Goal: Task Accomplishment & Management: Use online tool/utility

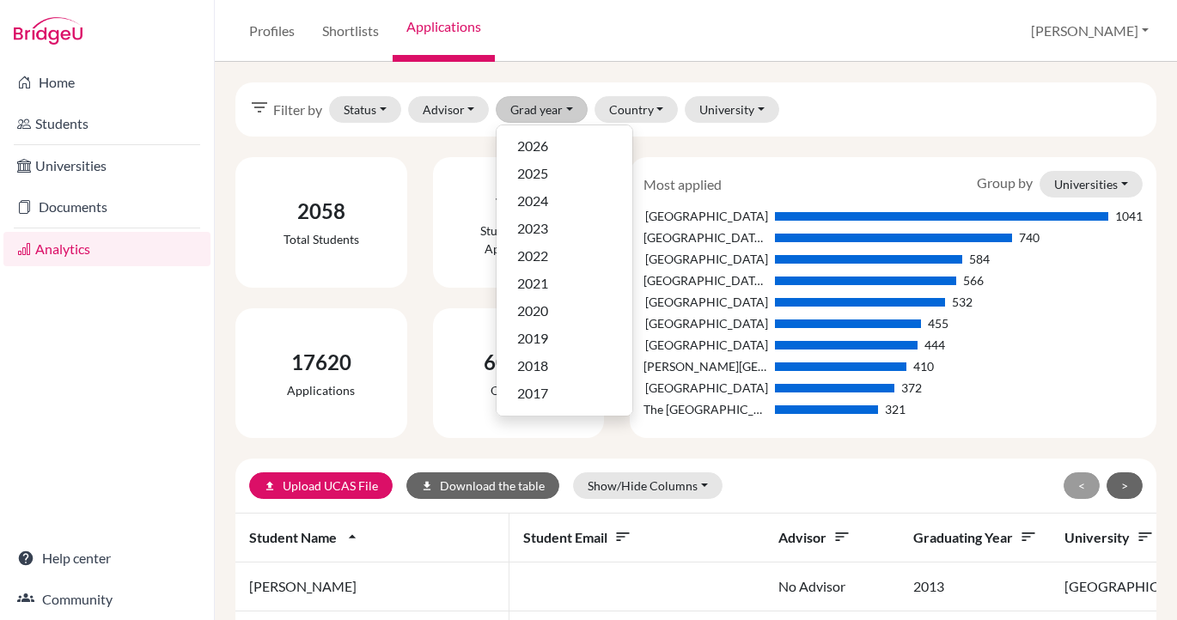
click at [55, 28] on img at bounding box center [48, 30] width 69 height 27
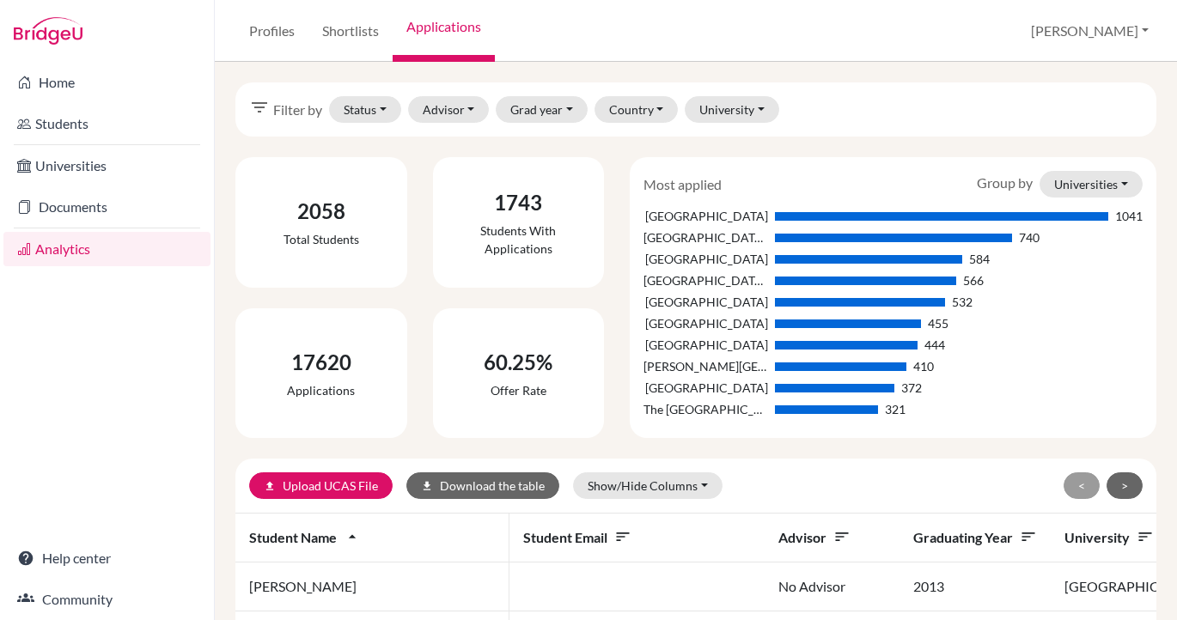
click at [39, 43] on img at bounding box center [48, 30] width 69 height 27
click at [39, 32] on img at bounding box center [48, 30] width 69 height 27
click at [256, 24] on link "Profiles" at bounding box center [271, 31] width 73 height 62
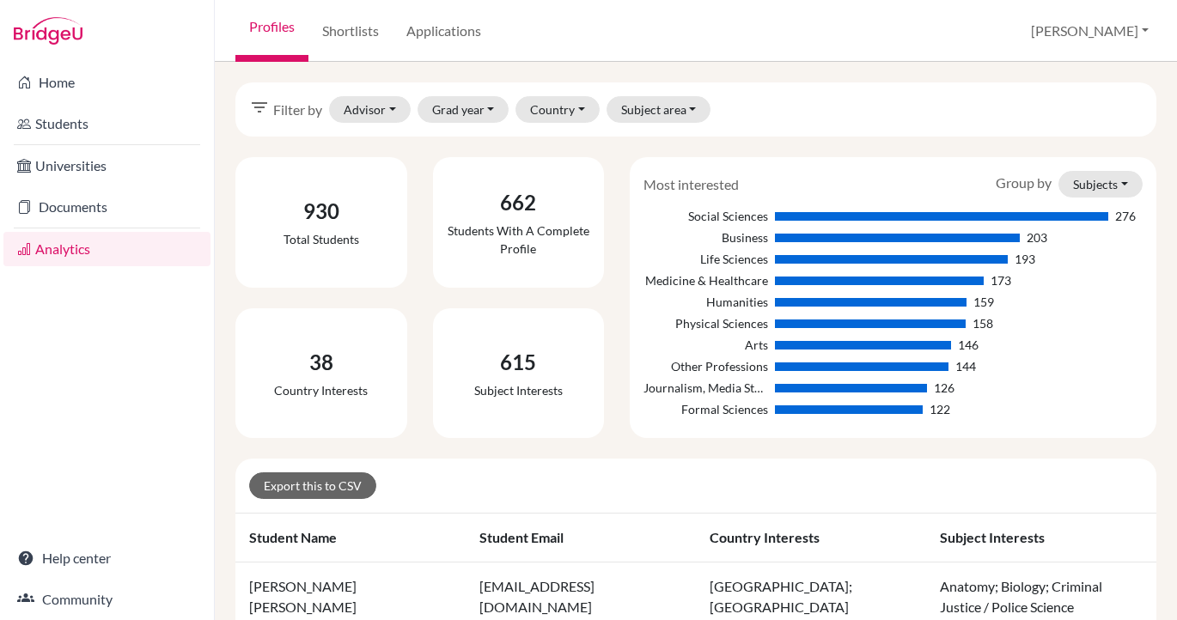
click at [431, 49] on link "Applications" at bounding box center [444, 31] width 102 height 62
click at [457, 27] on link "Applications" at bounding box center [444, 31] width 102 height 62
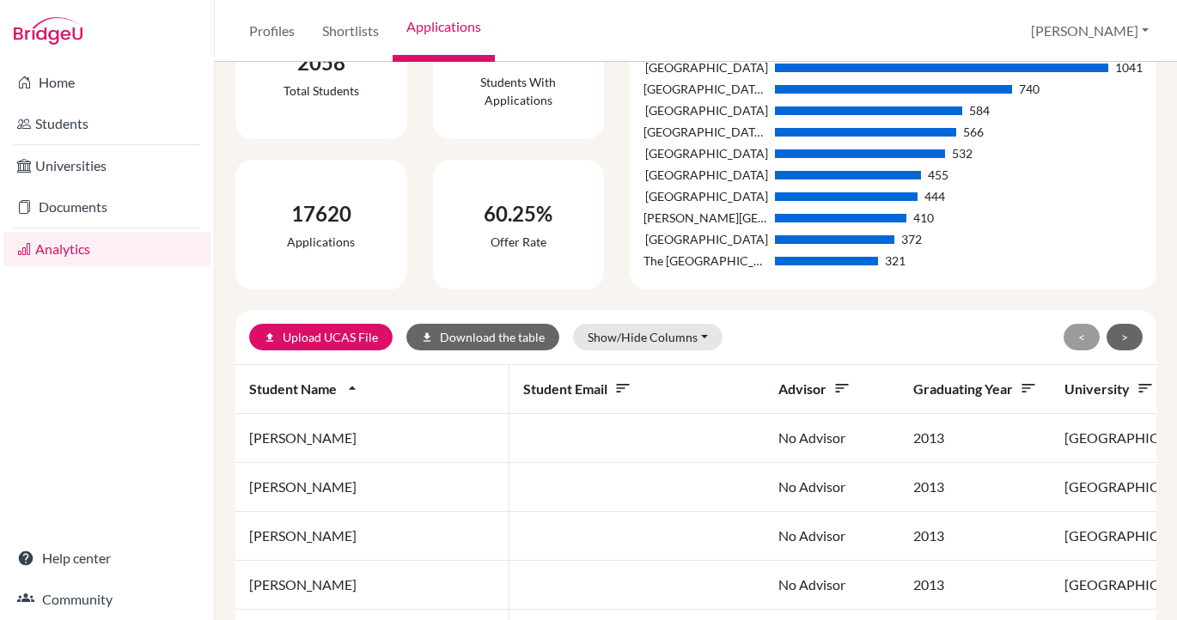
scroll to position [193, 0]
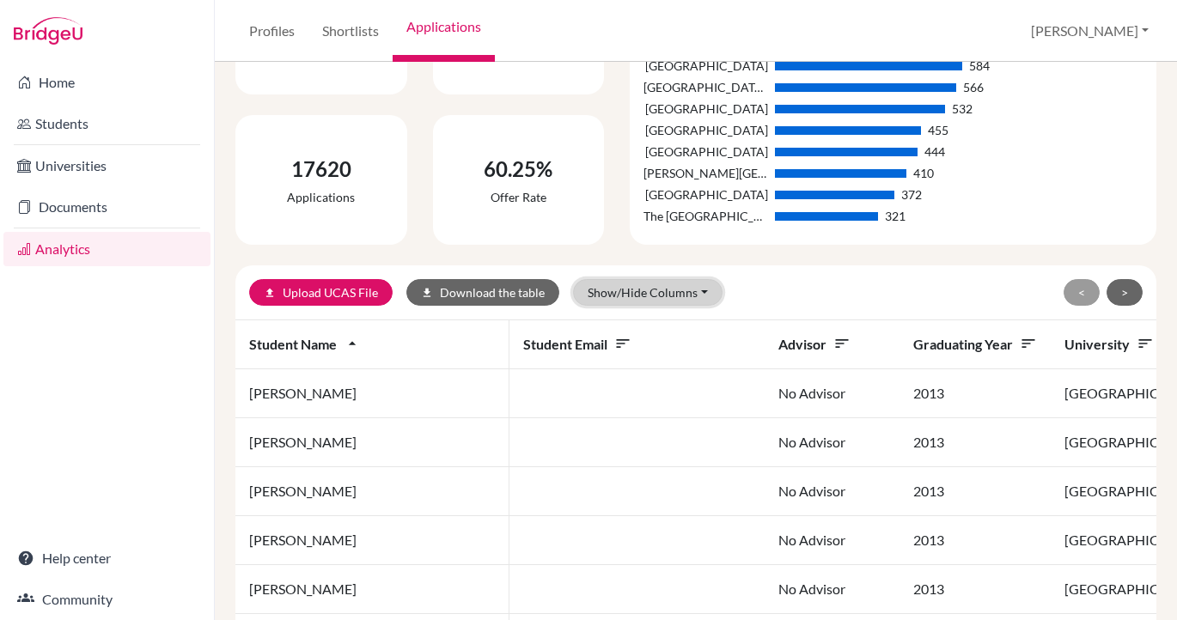
click at [630, 290] on button "Show/Hide Columns" at bounding box center [648, 292] width 150 height 27
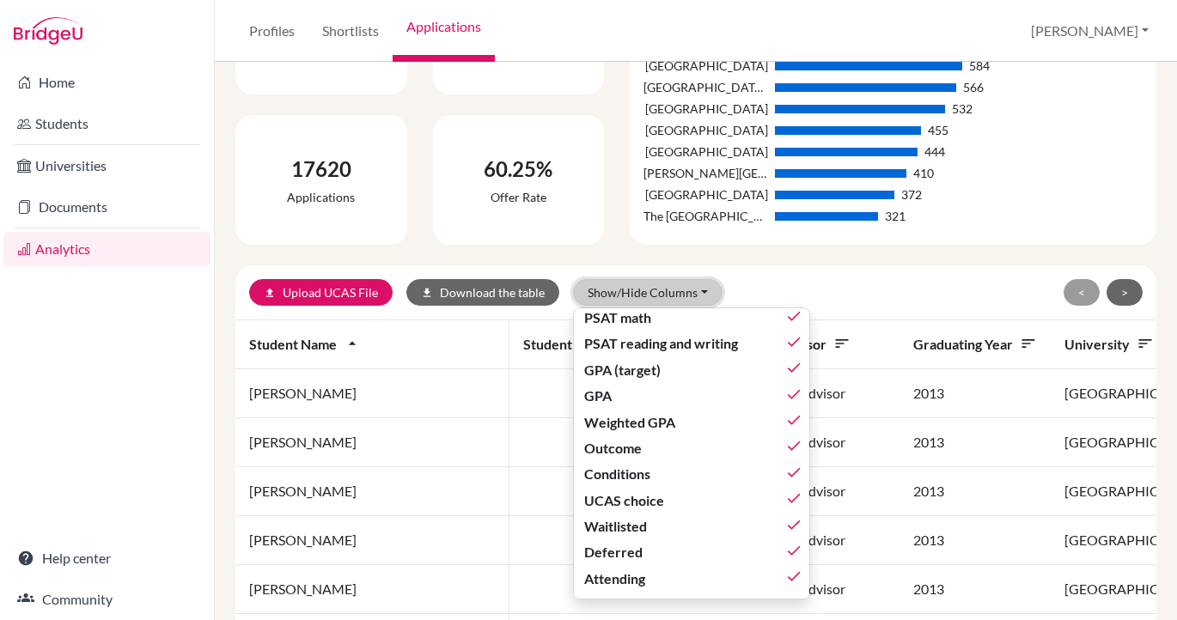
scroll to position [0, 0]
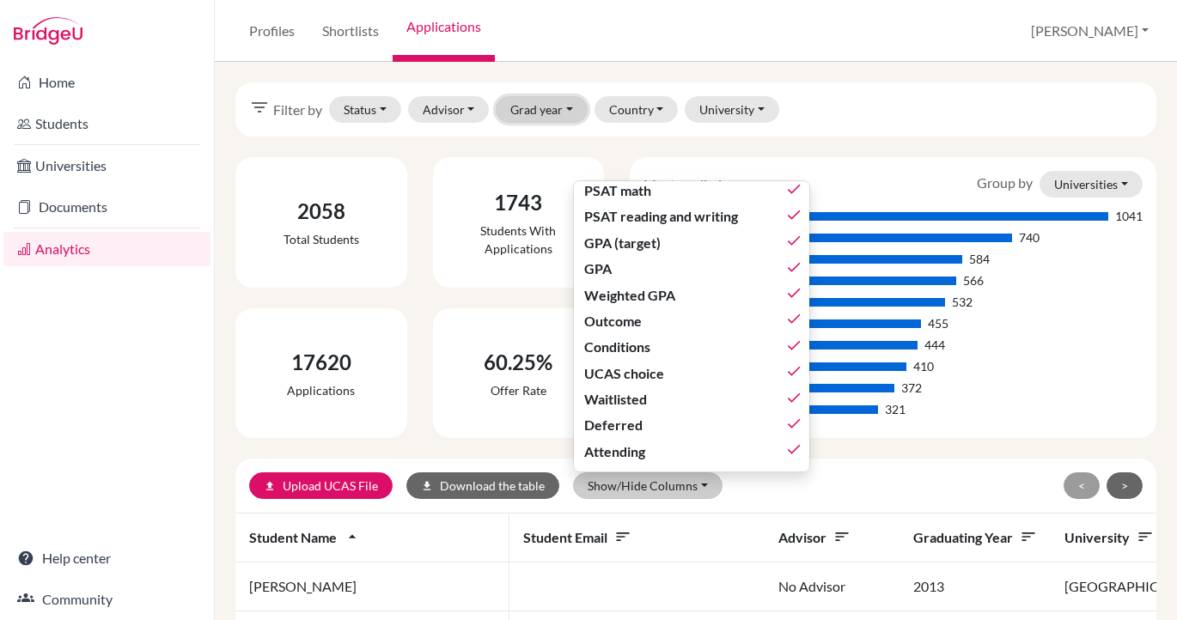
click at [532, 107] on button "Grad year" at bounding box center [542, 109] width 92 height 27
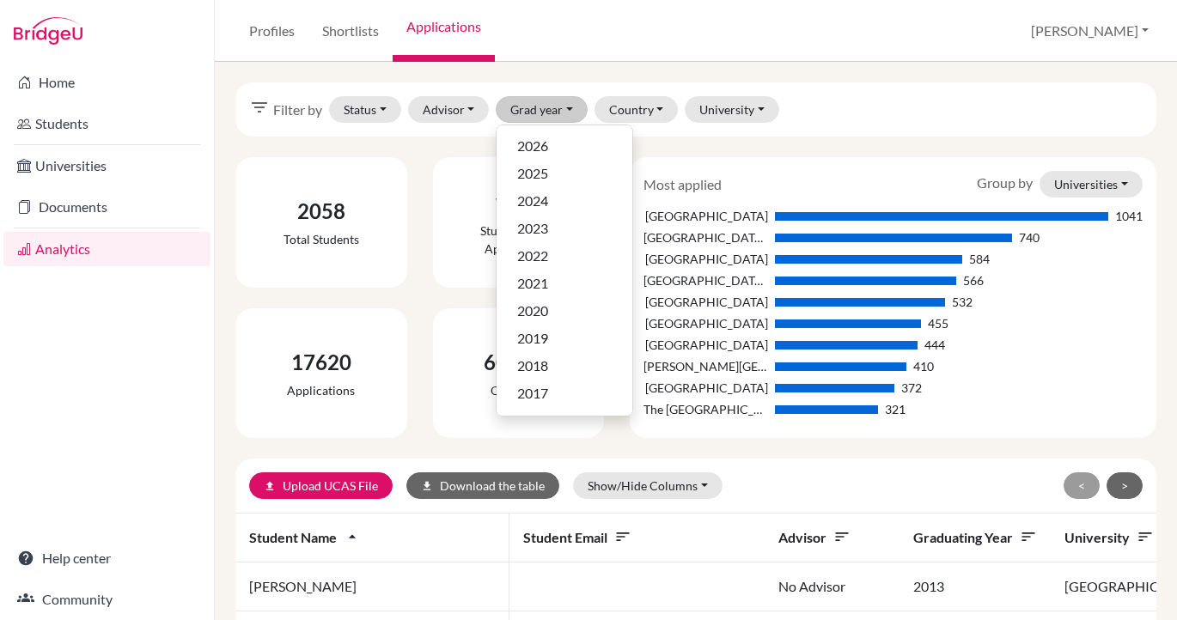
click at [844, 114] on div "filter_list Filter by Status Not sent Sent Successful Attending Advisor [PERSON…" at bounding box center [695, 109] width 921 height 54
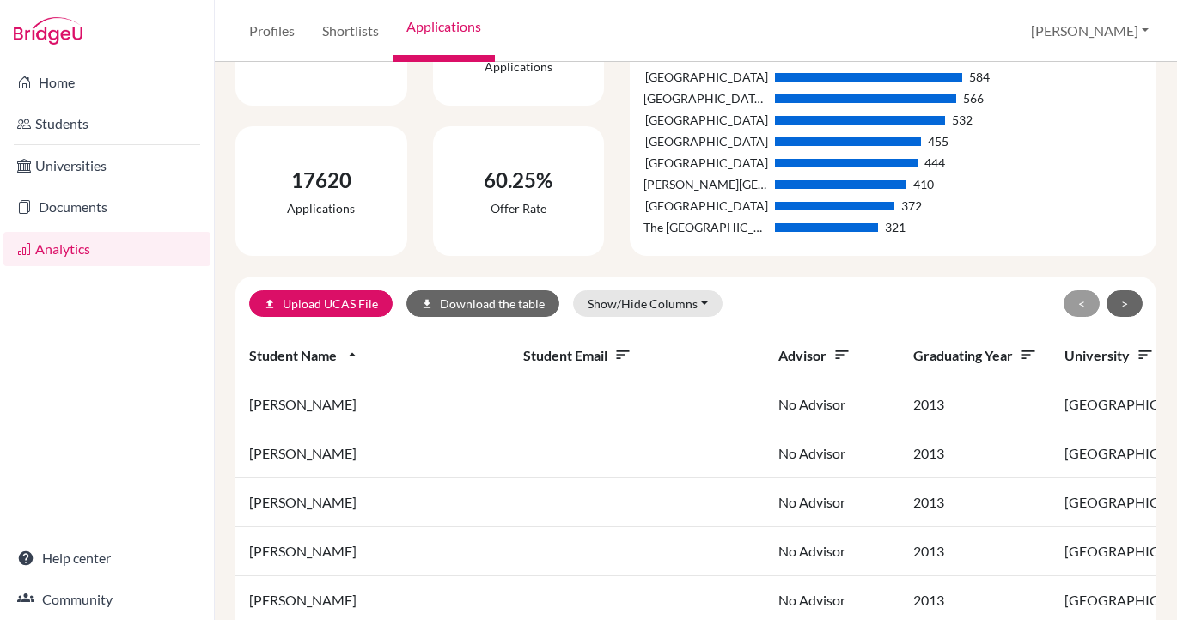
scroll to position [165, 0]
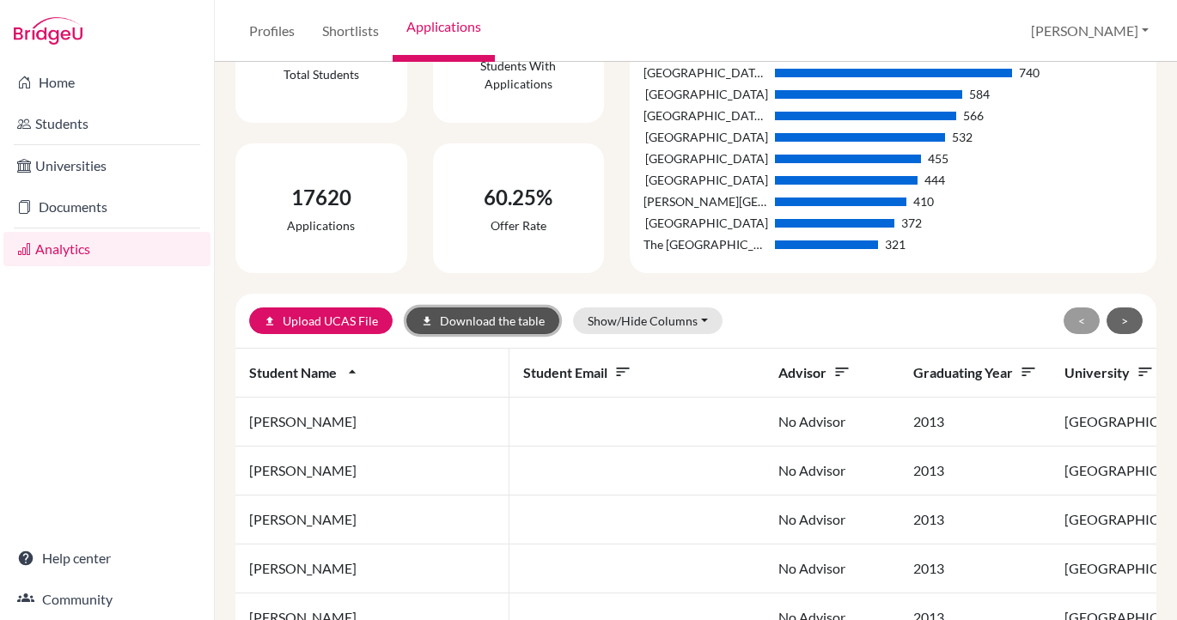
click at [481, 326] on button "download Download the table" at bounding box center [482, 321] width 153 height 27
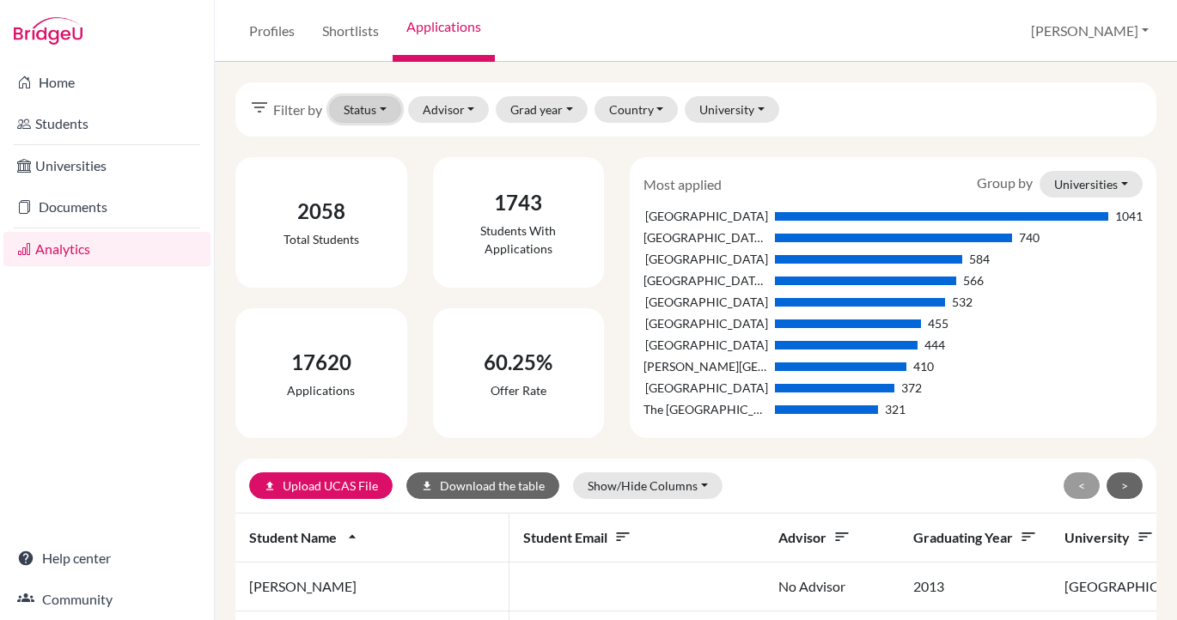
click at [359, 116] on button "Status" at bounding box center [365, 109] width 72 height 27
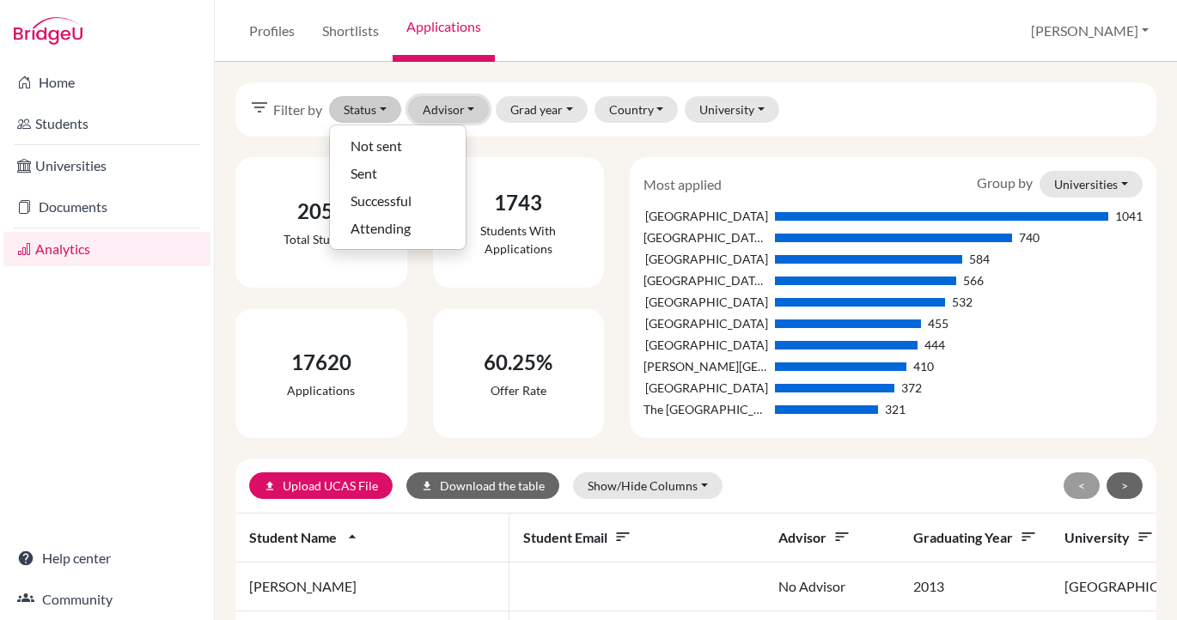
click at [438, 110] on button "Advisor" at bounding box center [449, 109] width 82 height 27
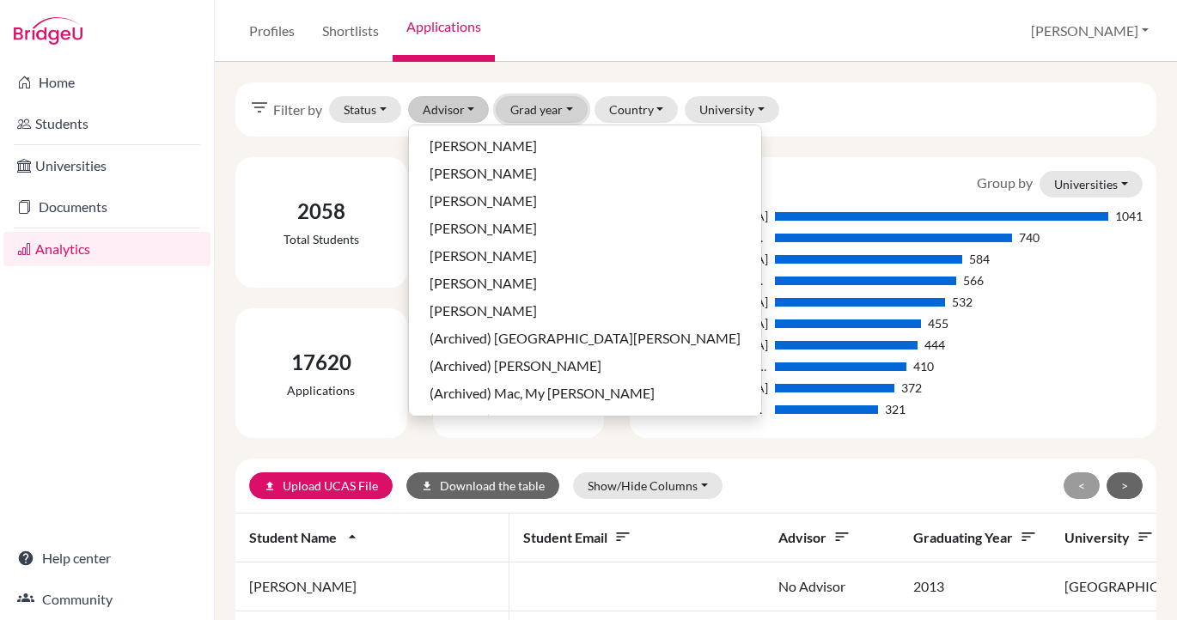
click at [534, 110] on button "Grad year" at bounding box center [542, 109] width 92 height 27
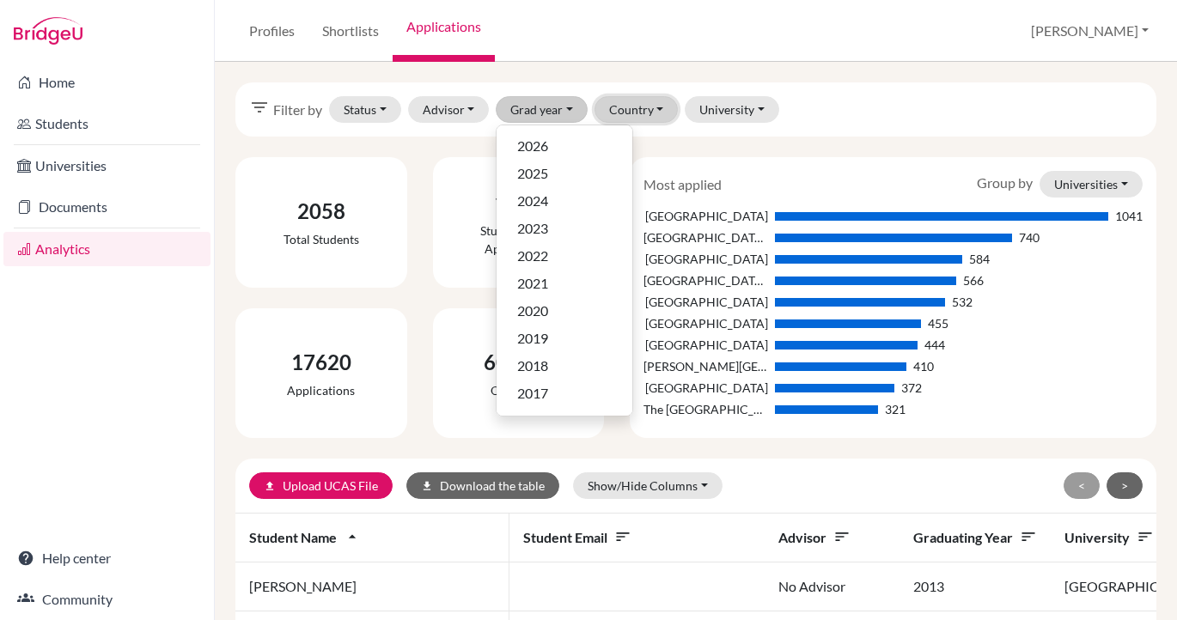
click at [602, 111] on button "Country" at bounding box center [637, 109] width 84 height 27
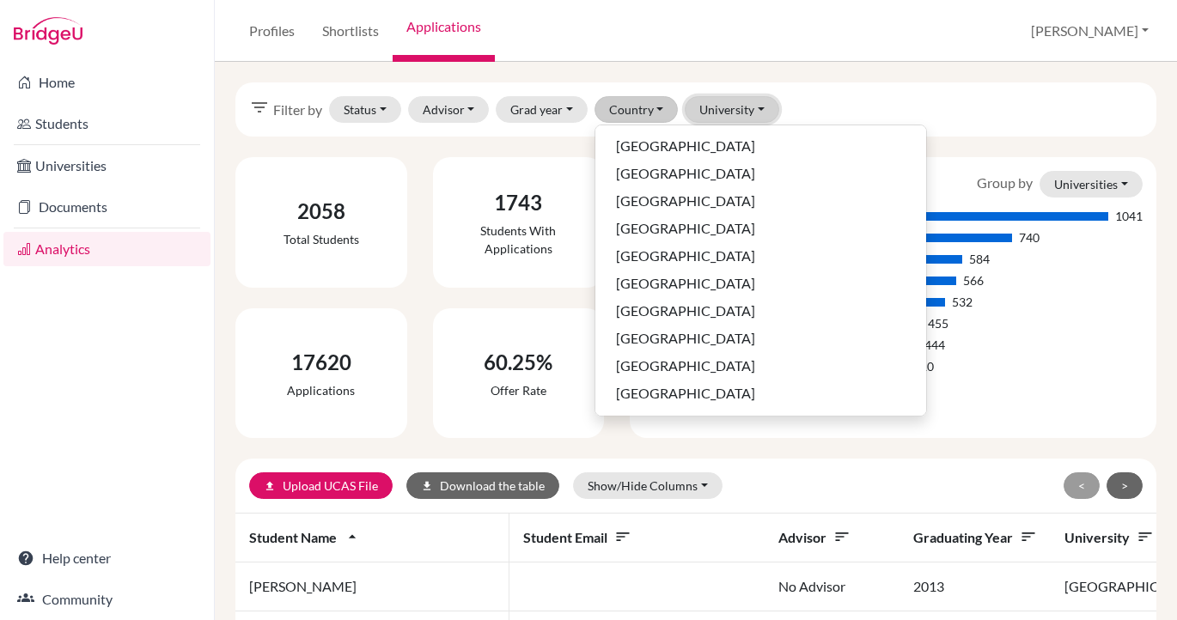
click at [705, 109] on button "University" at bounding box center [732, 109] width 95 height 27
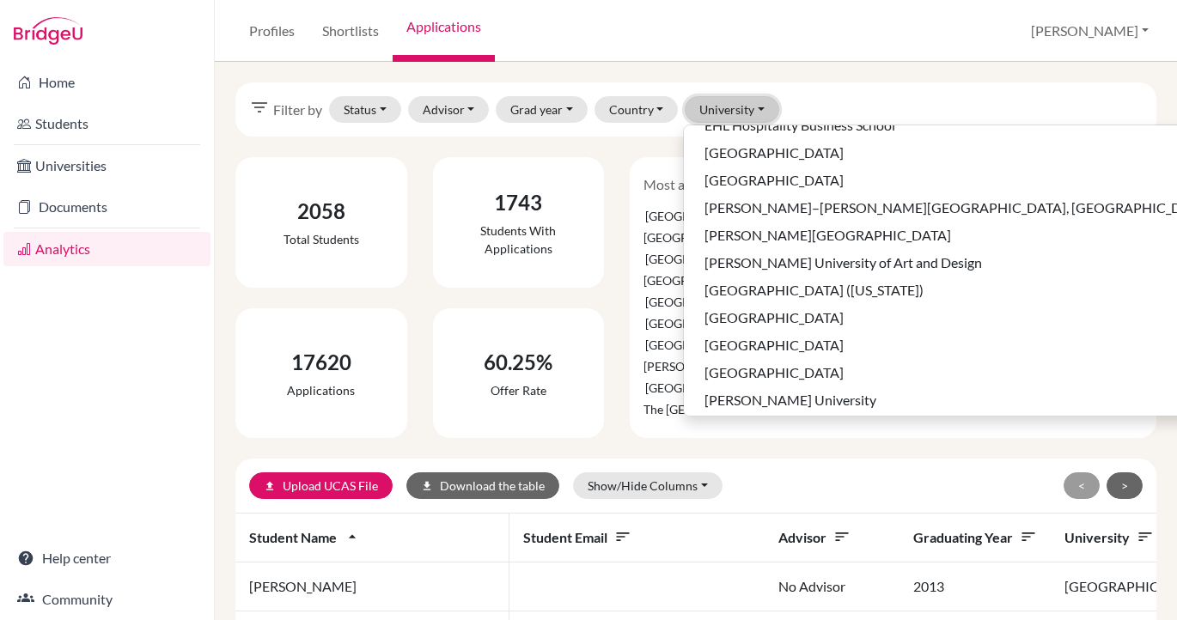
scroll to position [4022, 0]
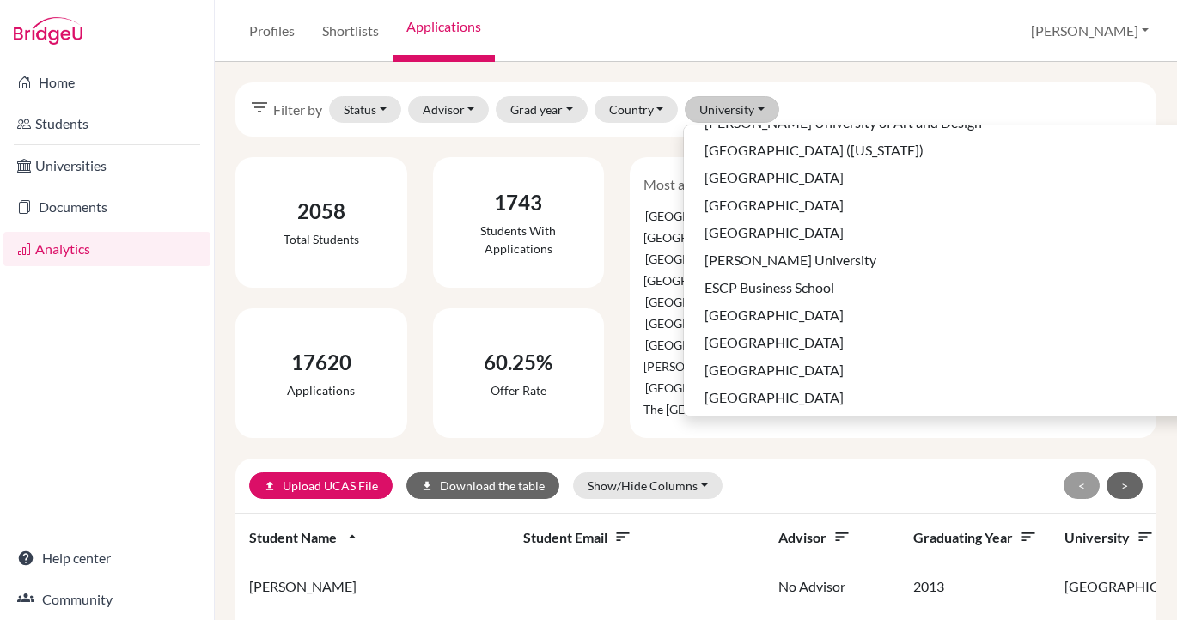
click at [862, 73] on div "filter_list Filter by Status Not sent Sent Successful Attending Advisor Aldridg…" at bounding box center [696, 341] width 962 height 559
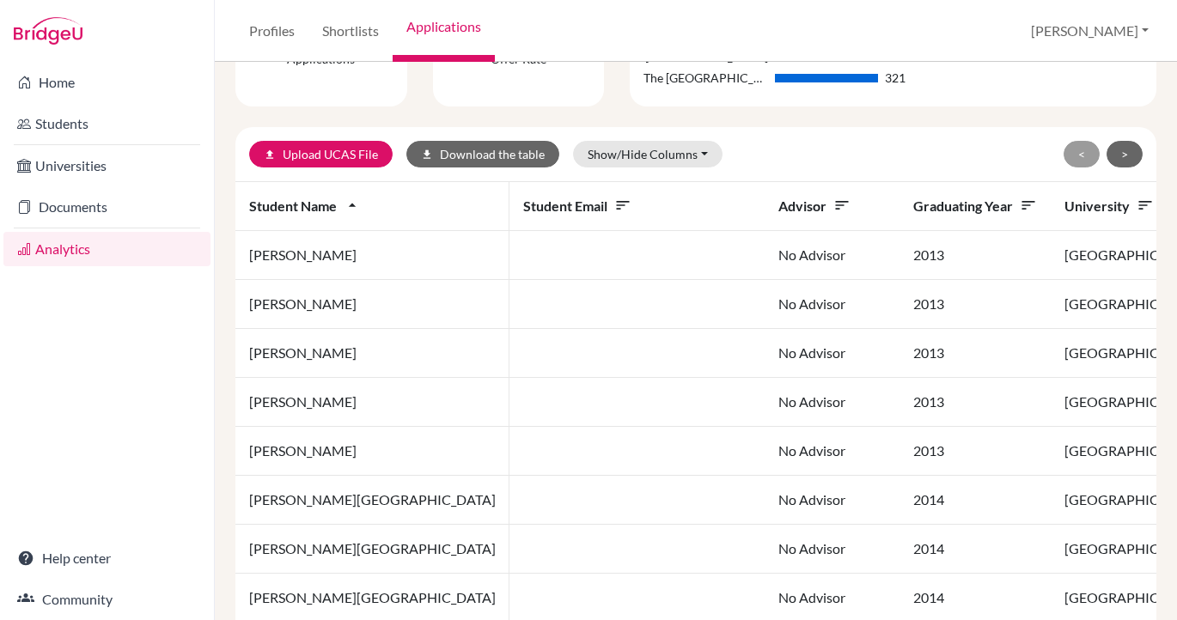
scroll to position [267, 0]
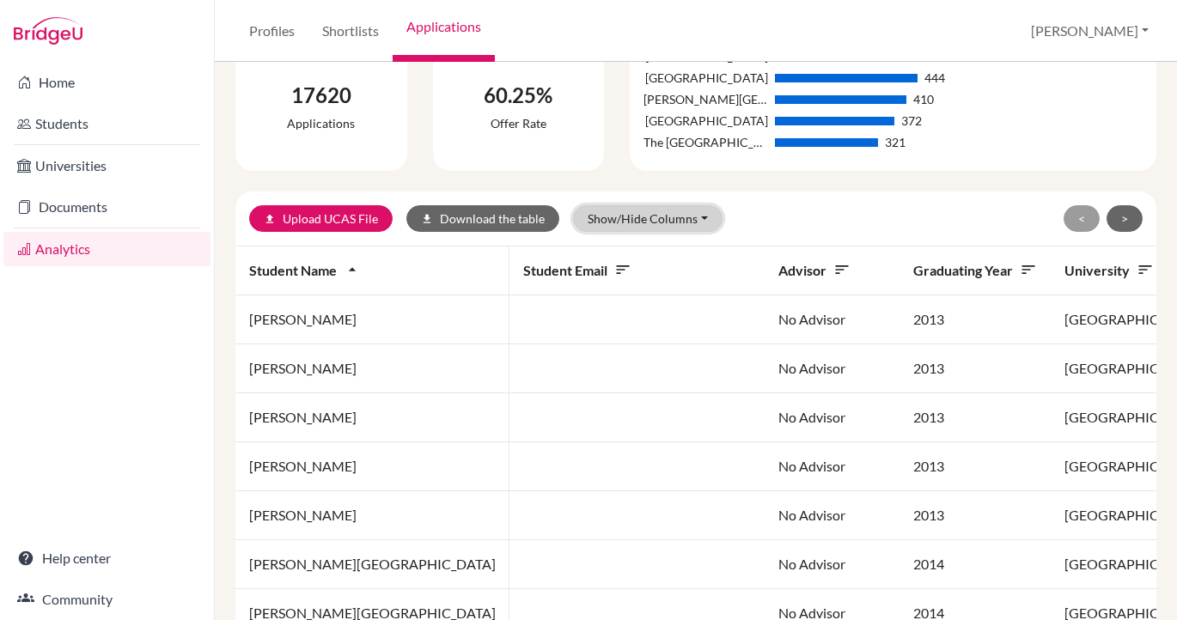
click at [630, 219] on button "Show/Hide Columns" at bounding box center [648, 218] width 150 height 27
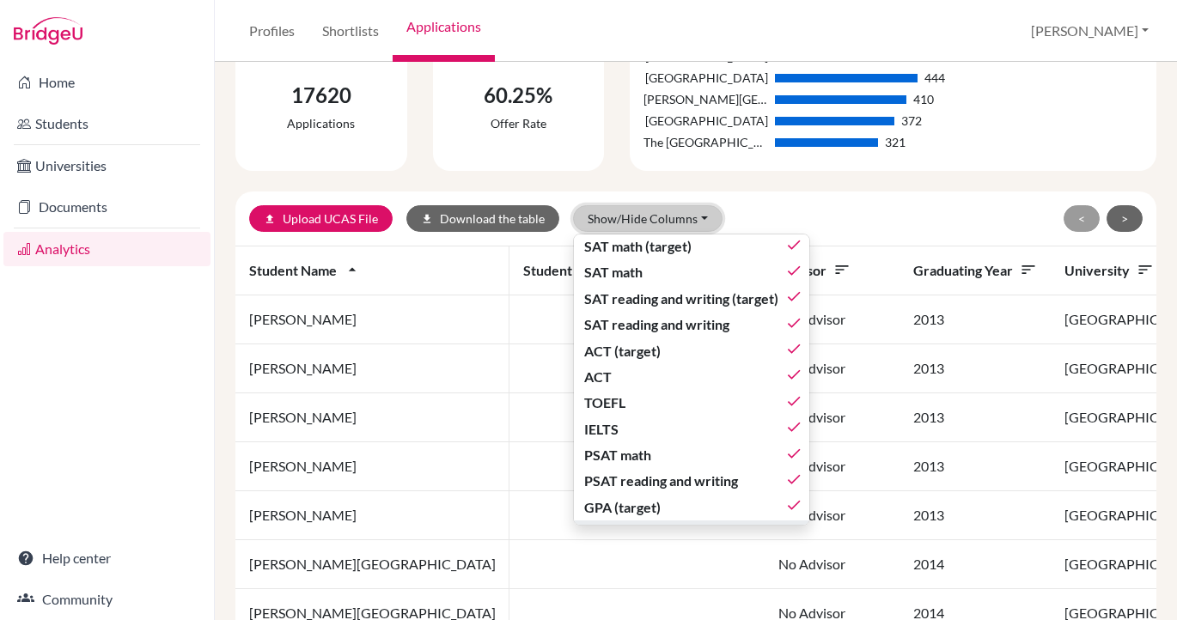
scroll to position [0, 0]
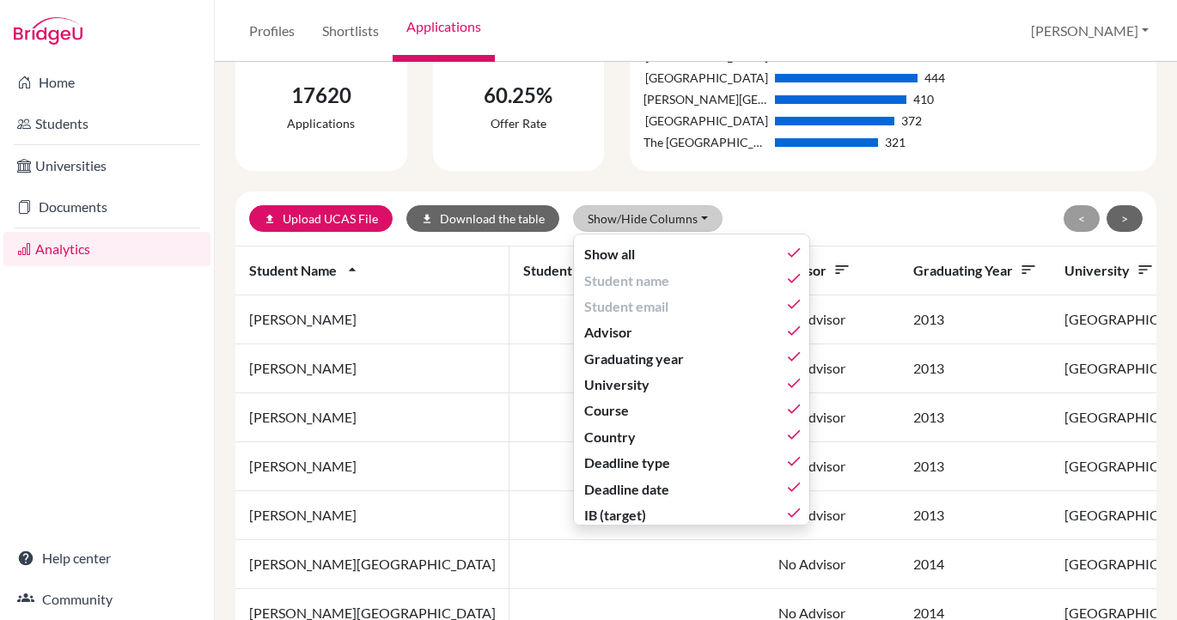
click at [778, 214] on div "upload Upload UCAS File download Download the table Show/Hide Columns Show all …" at bounding box center [546, 218] width 595 height 27
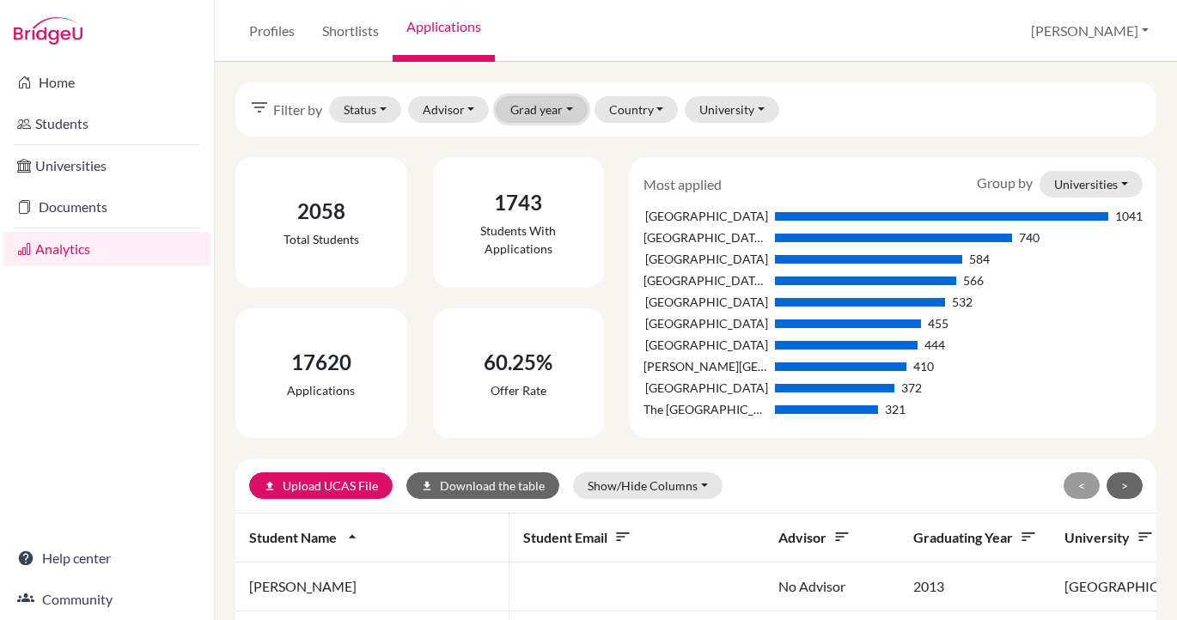
click at [534, 100] on button "Grad year" at bounding box center [542, 109] width 92 height 27
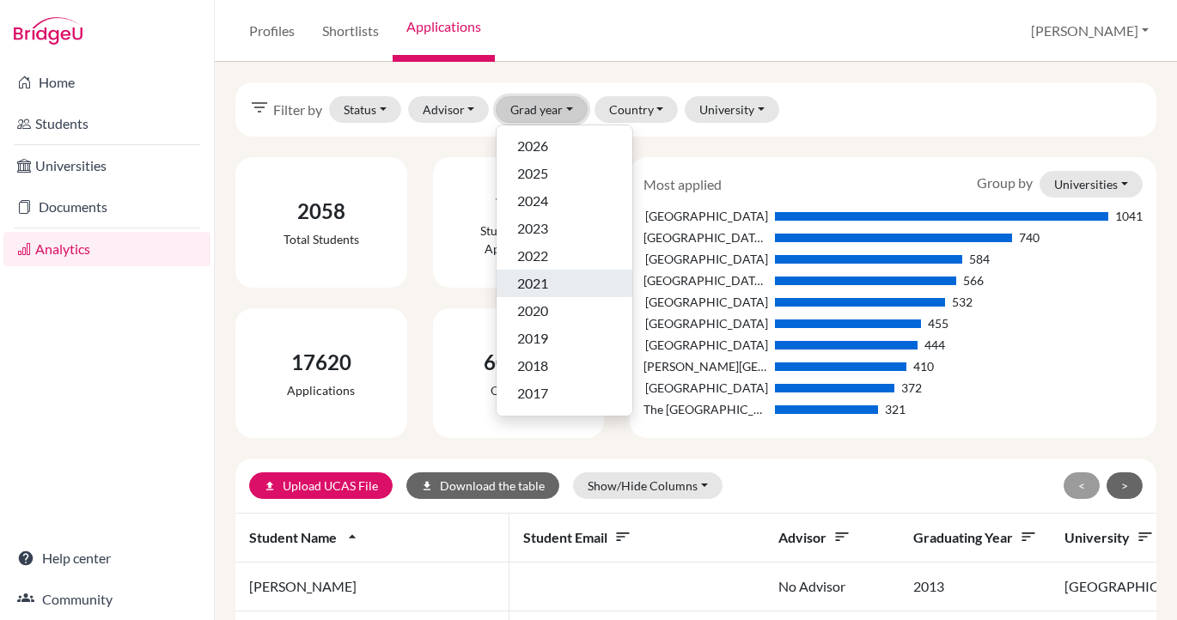
scroll to position [218, 0]
click at [357, 42] on link "Shortlists" at bounding box center [350, 31] width 84 height 62
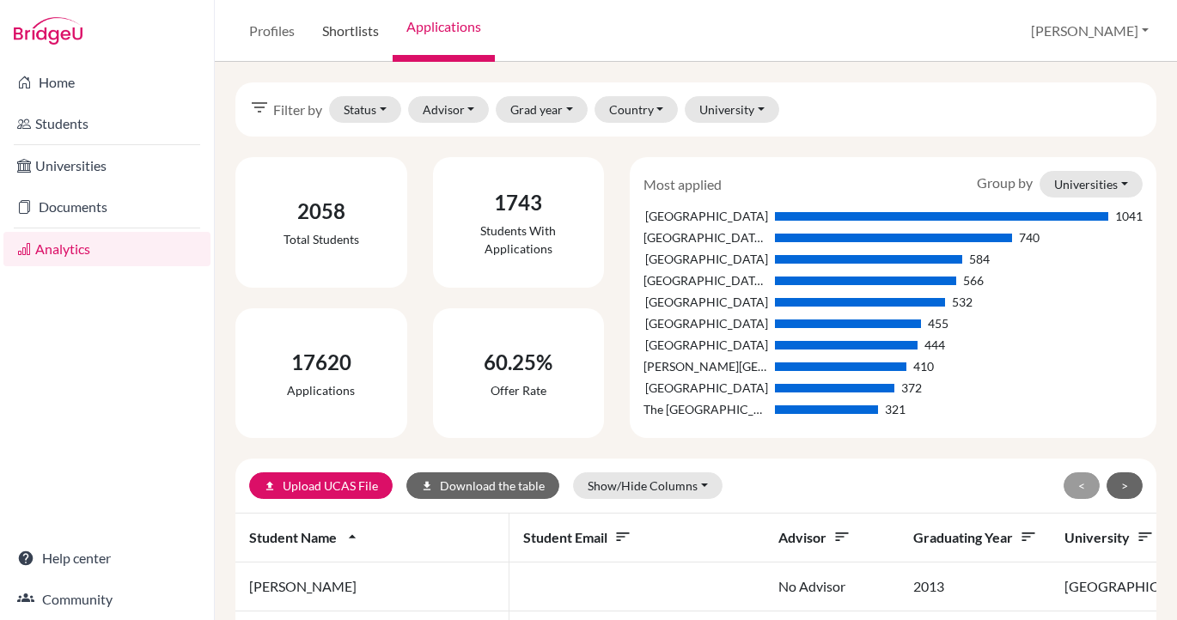
click at [349, 26] on link "Shortlists" at bounding box center [350, 31] width 84 height 62
click at [662, 487] on button "Show/Hide Columns" at bounding box center [648, 486] width 150 height 27
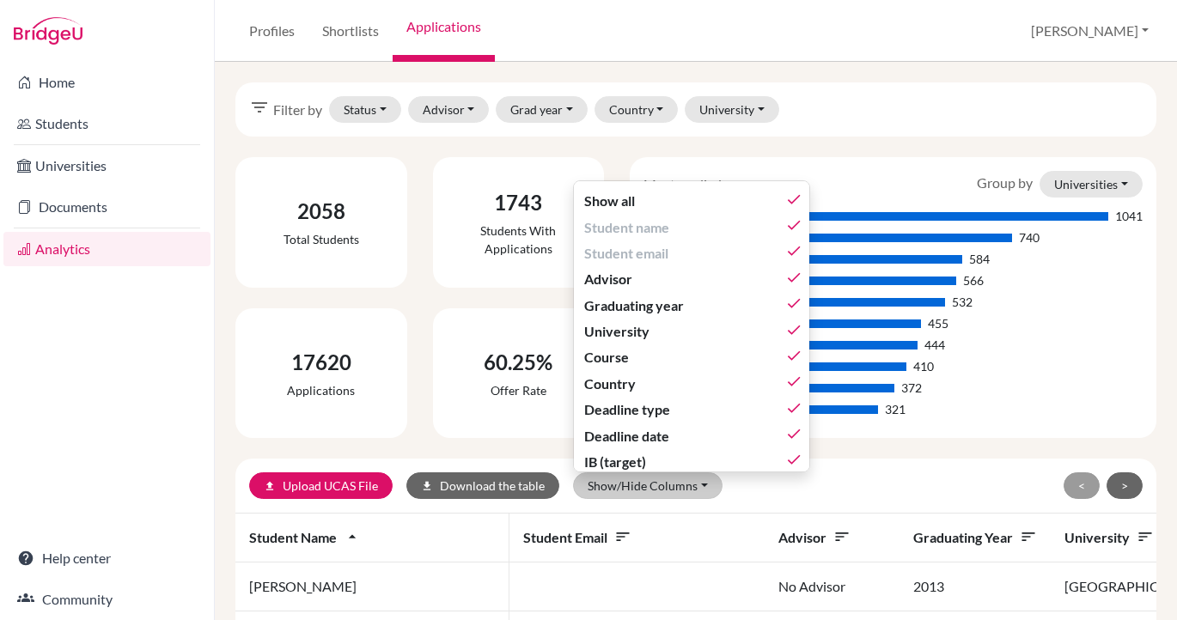
click at [27, 467] on div "Home Students Universities Documents Analytics Help center Community" at bounding box center [107, 341] width 214 height 559
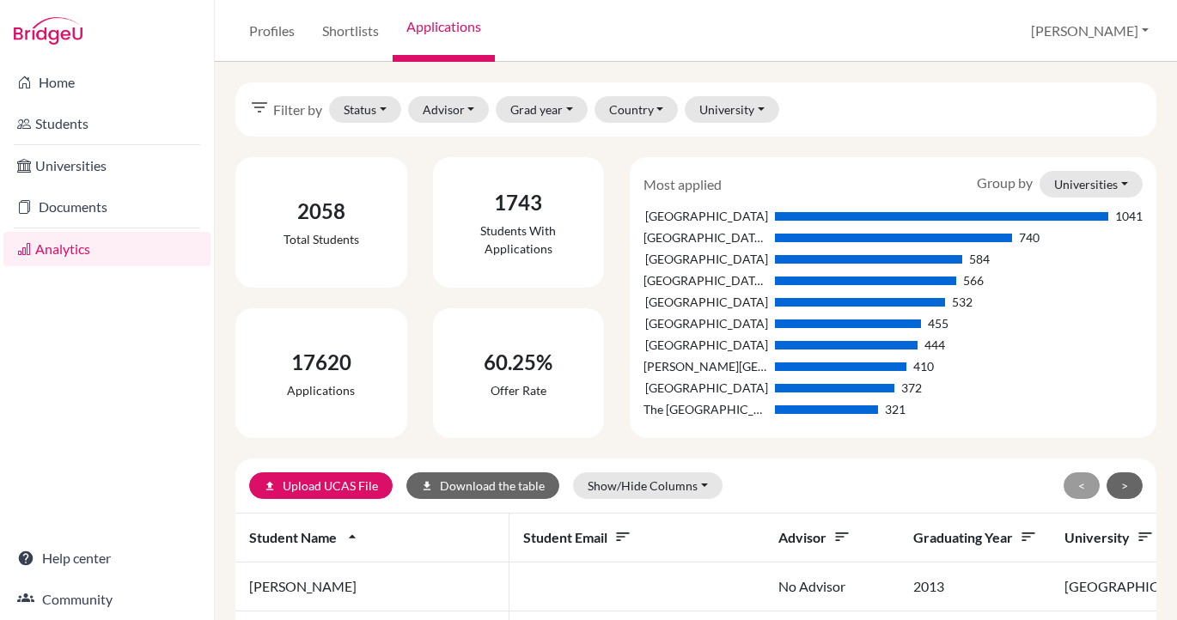
click at [46, 14] on div at bounding box center [107, 31] width 214 height 62
click at [46, 35] on img at bounding box center [48, 30] width 69 height 27
click at [71, 259] on link "Analytics" at bounding box center [106, 249] width 207 height 34
click at [334, 34] on link "Shortlists" at bounding box center [350, 31] width 84 height 62
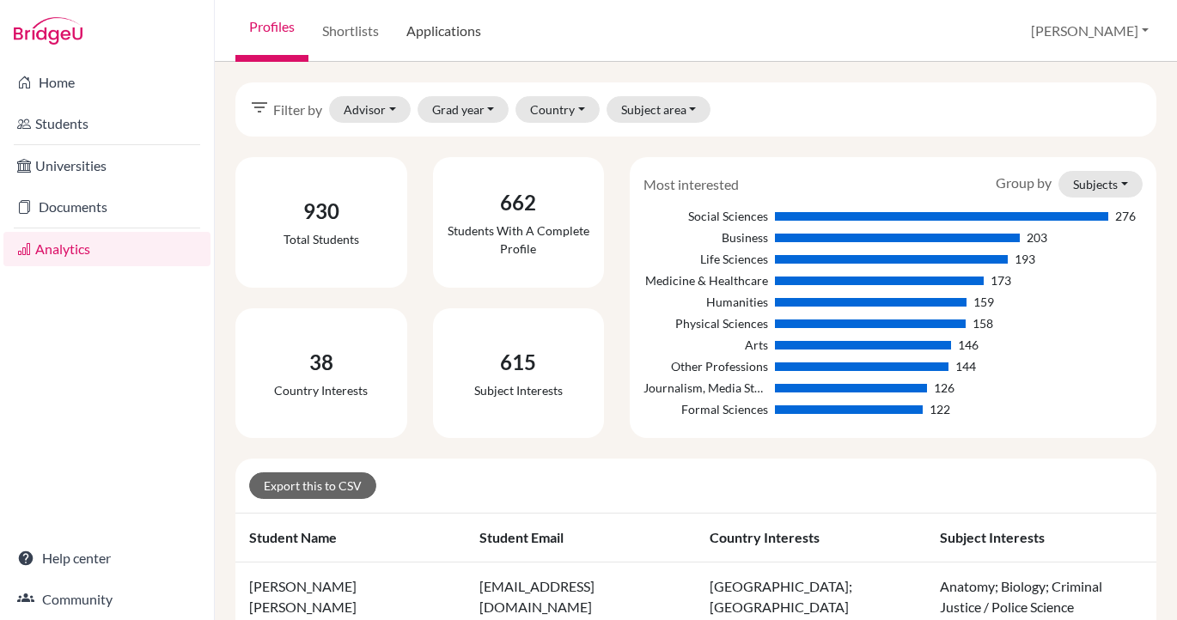
click at [452, 27] on link "Applications" at bounding box center [444, 31] width 102 height 62
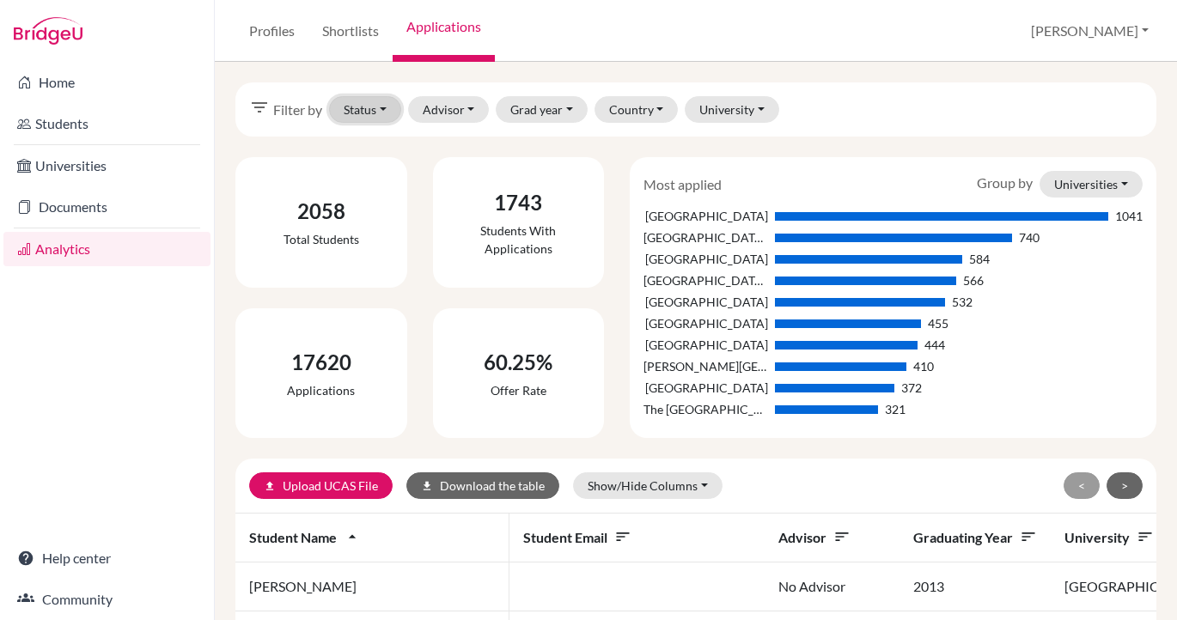
click at [366, 104] on button "Status" at bounding box center [365, 109] width 72 height 27
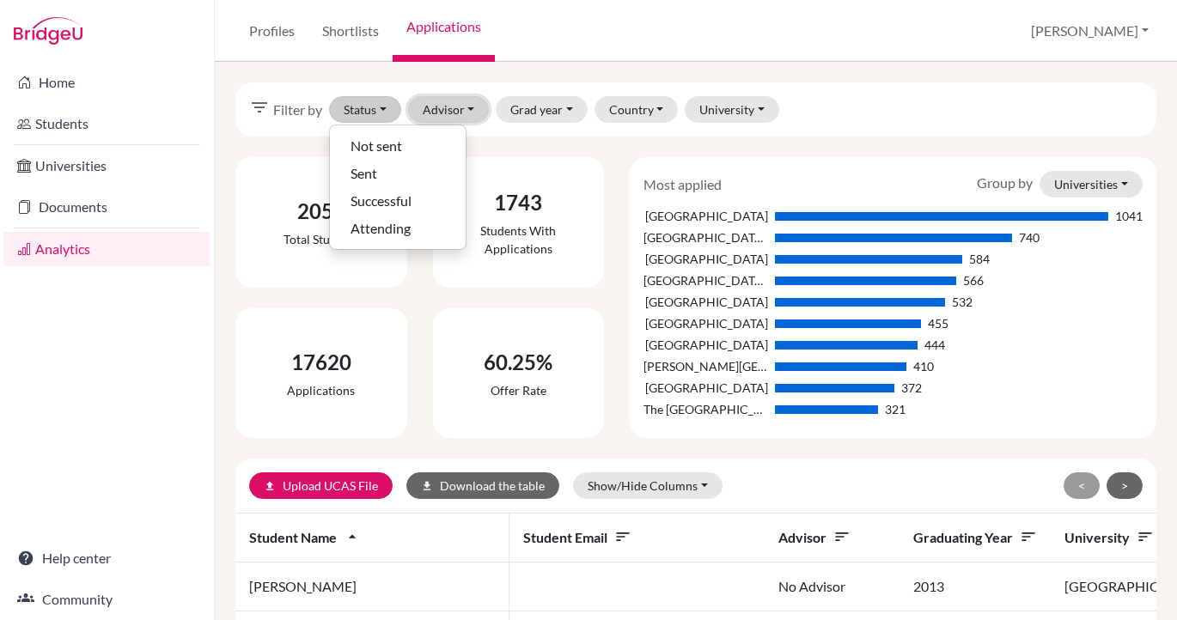
click at [446, 106] on button "Advisor" at bounding box center [449, 109] width 82 height 27
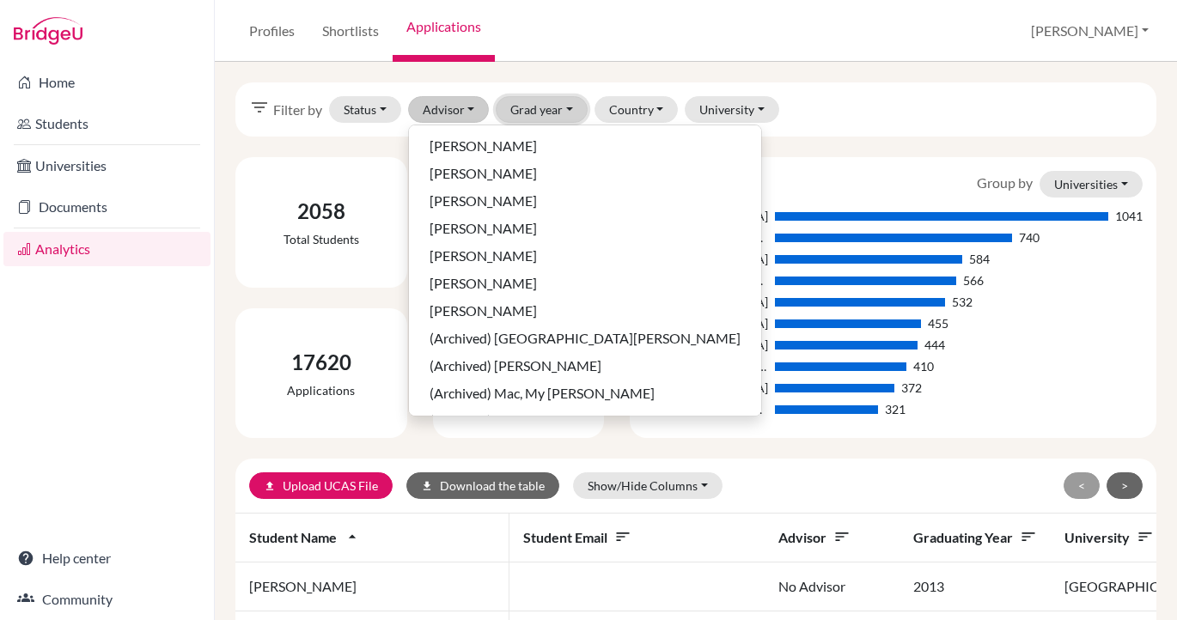
click at [536, 106] on button "Grad year" at bounding box center [542, 109] width 92 height 27
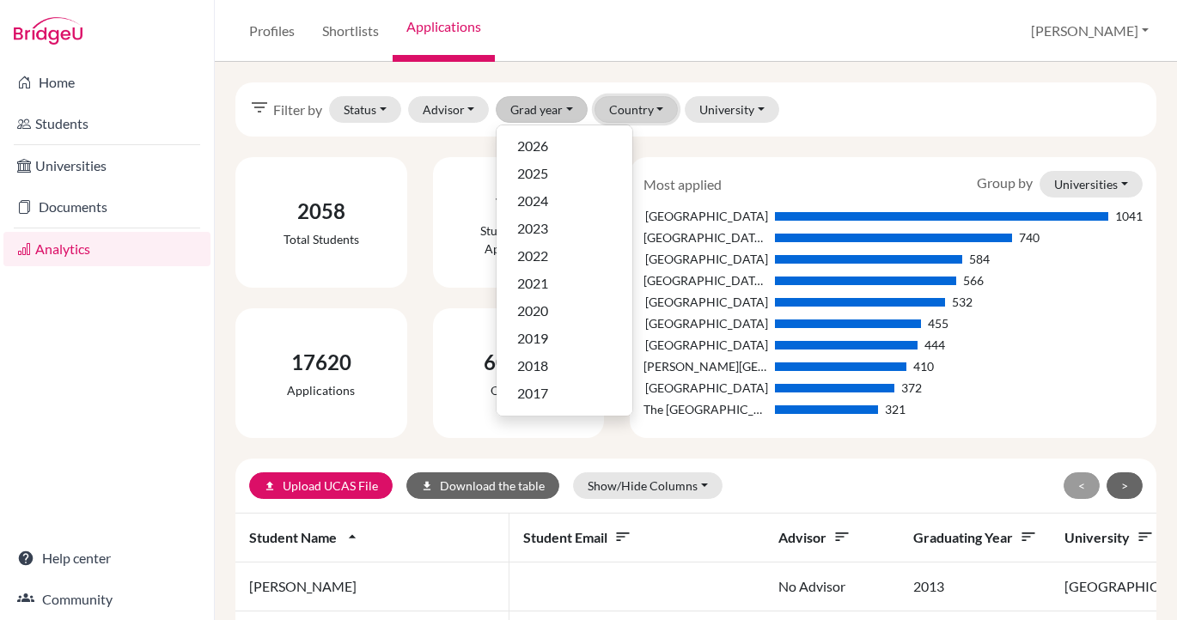
click at [617, 113] on button "Country" at bounding box center [637, 109] width 84 height 27
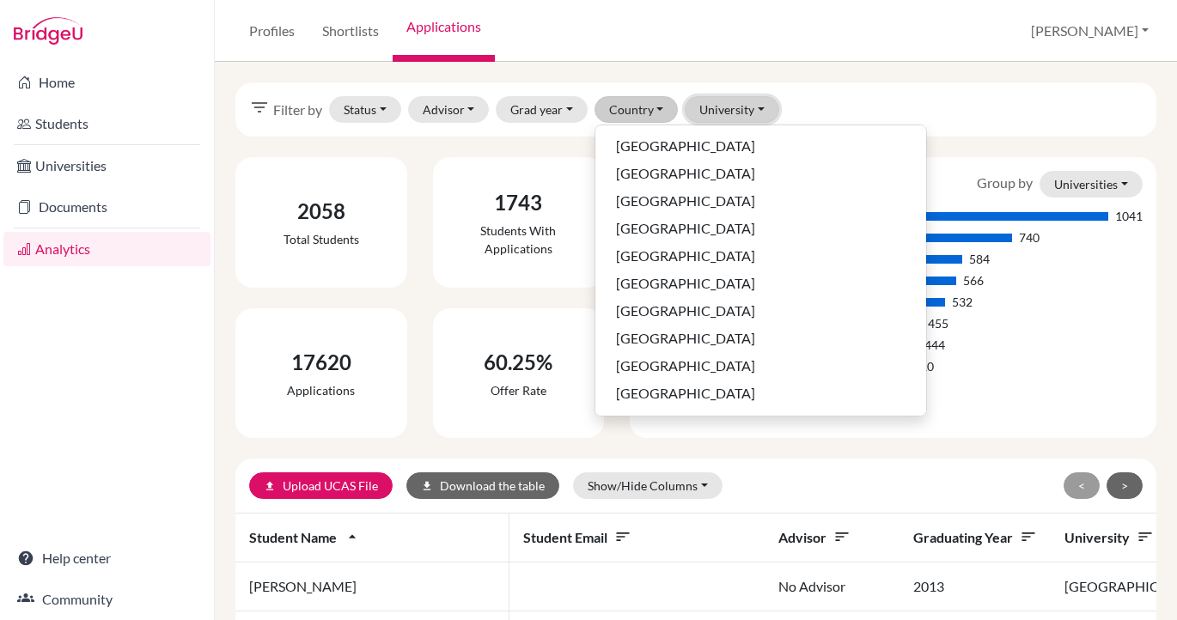
click at [736, 113] on button "University" at bounding box center [732, 109] width 95 height 27
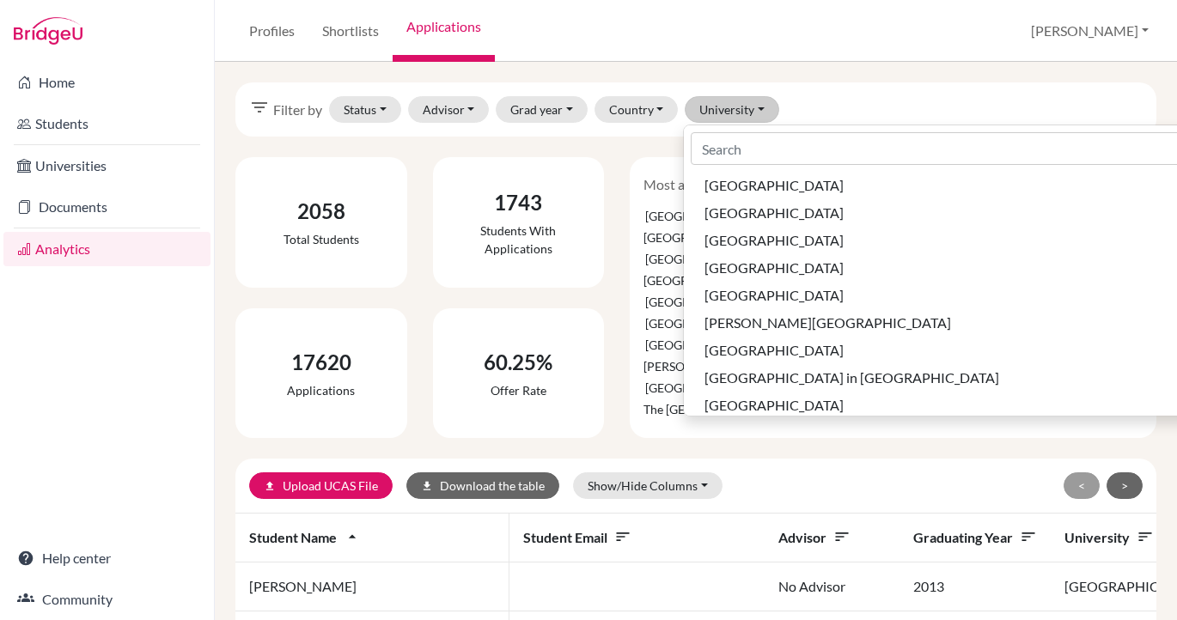
click at [847, 88] on div "filter_list Filter by Status Not sent Sent Successful Attending Advisor [PERSON…" at bounding box center [695, 109] width 921 height 54
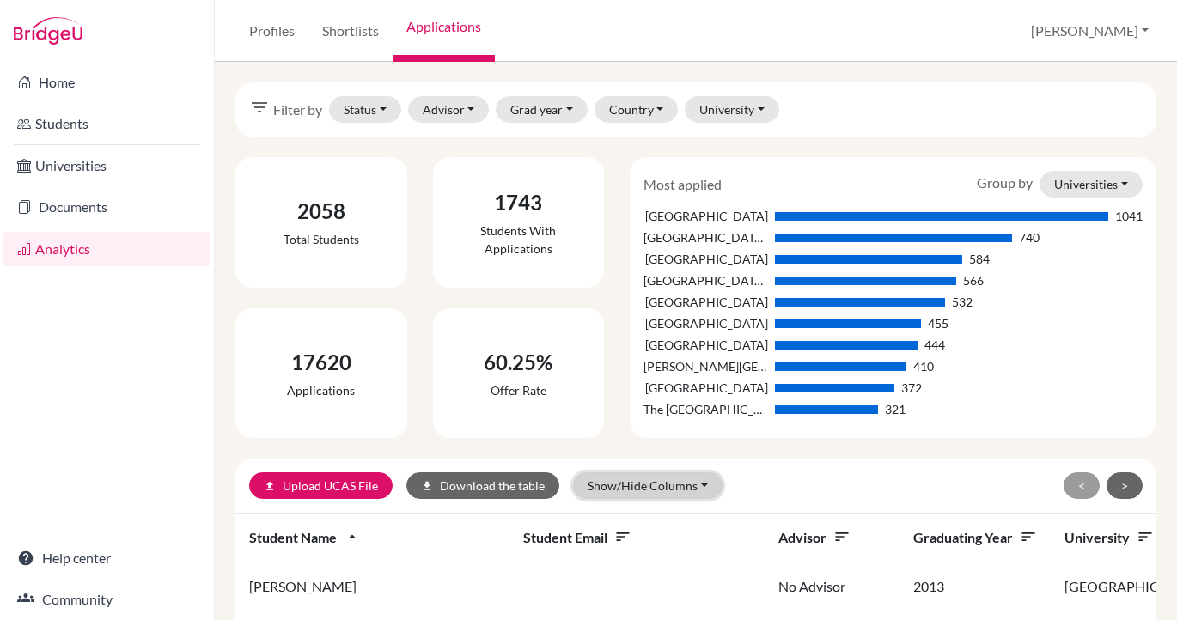
click at [620, 485] on button "Show/Hide Columns" at bounding box center [648, 486] width 150 height 27
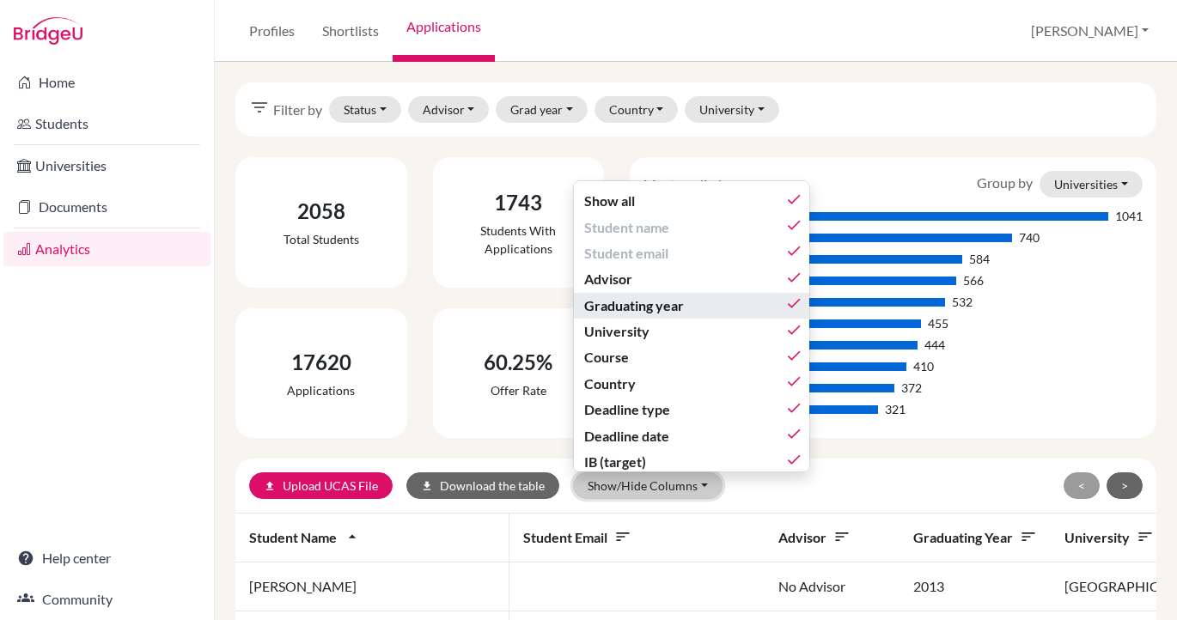
scroll to position [559, 0]
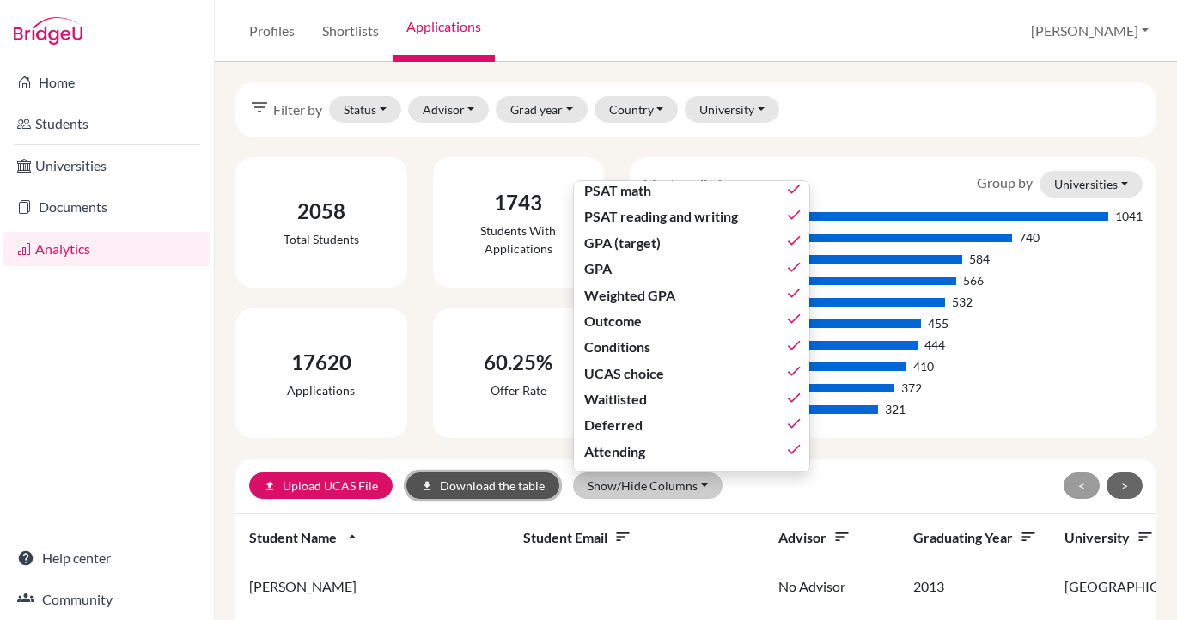
click at [491, 484] on button "download Download the table" at bounding box center [482, 486] width 153 height 27
